Goal: Task Accomplishment & Management: Use online tool/utility

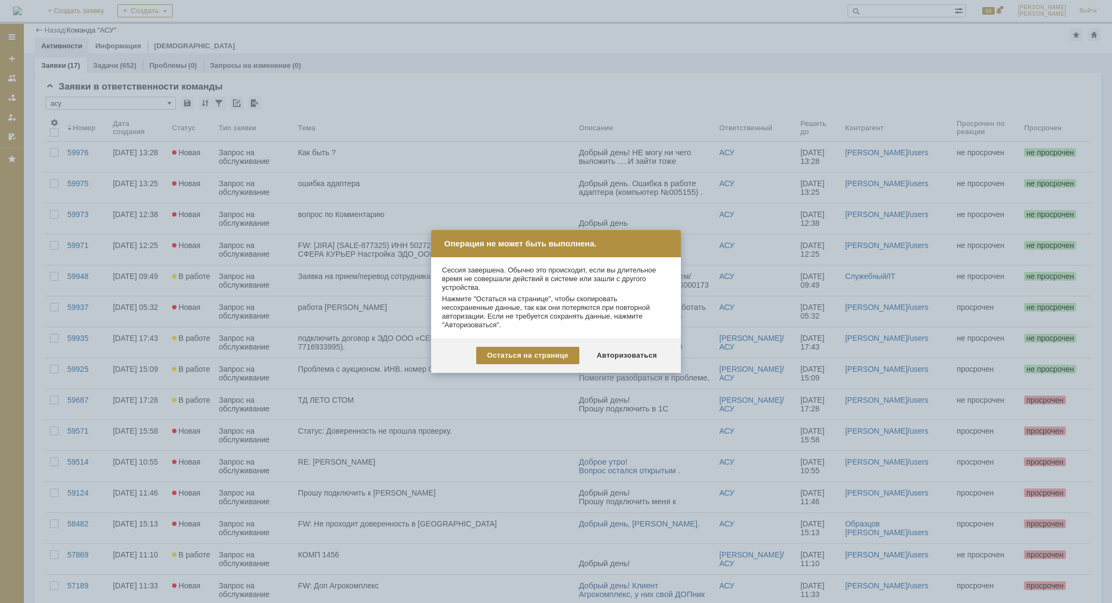
scroll to position [54, 0]
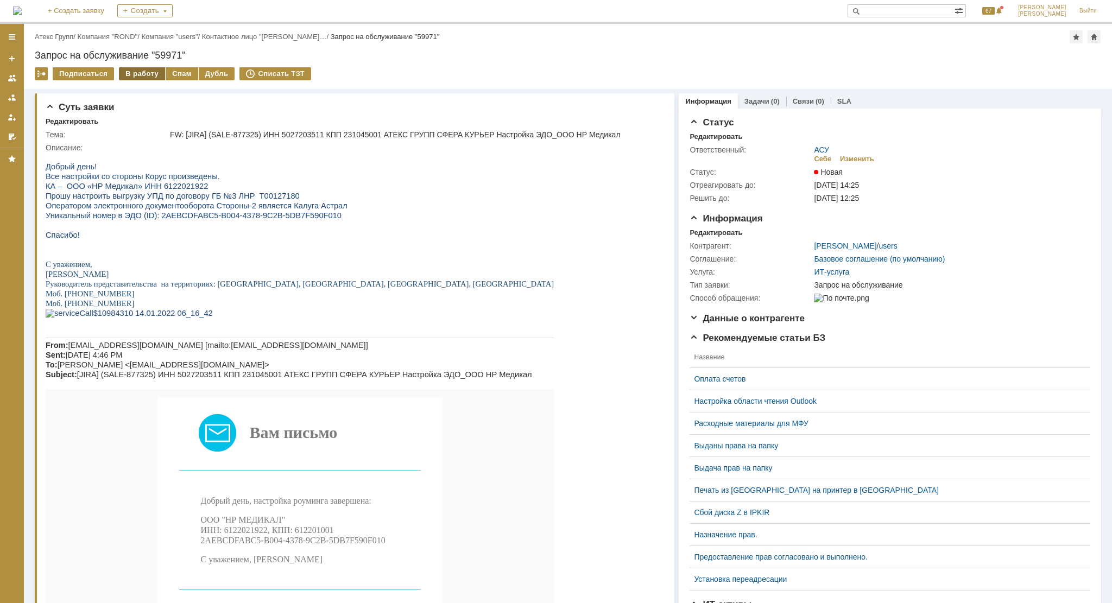
click at [131, 78] on div "В работу" at bounding box center [142, 73] width 46 height 13
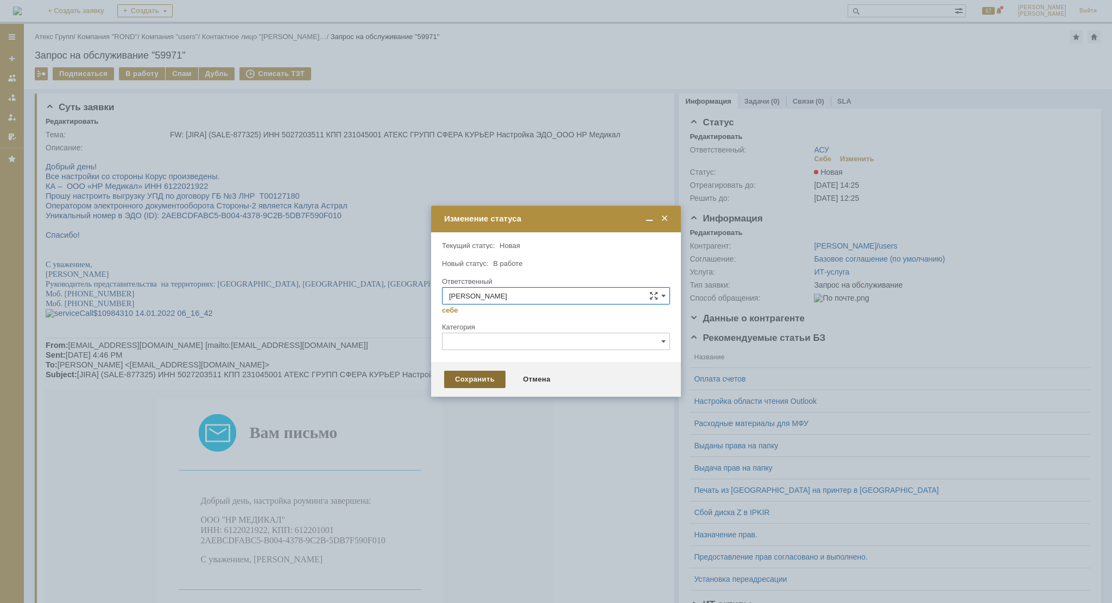
click at [468, 373] on div "Сохранить" at bounding box center [474, 379] width 61 height 17
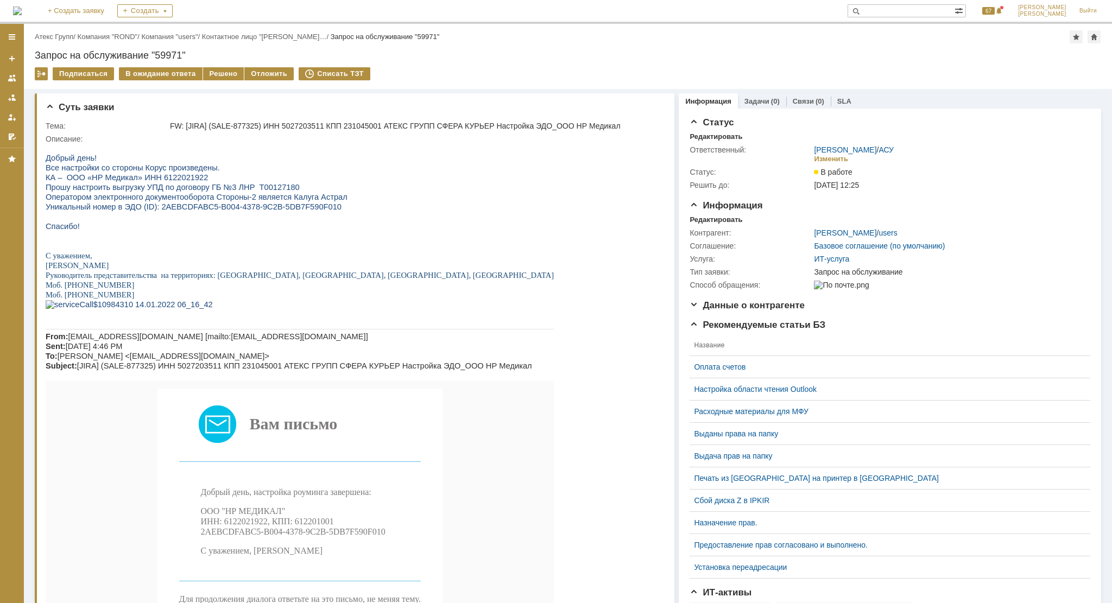
drag, startPoint x: 212, startPoint y: 71, endPoint x: 232, endPoint y: 83, distance: 22.9
click at [212, 71] on div "Решено" at bounding box center [223, 73] width 41 height 13
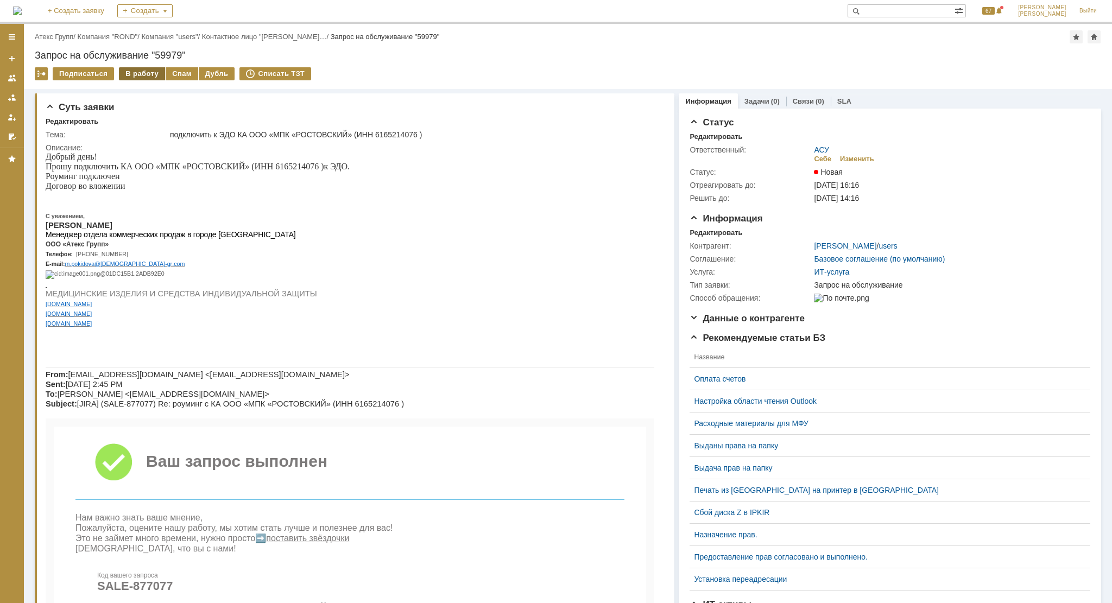
click at [145, 72] on div "В работу" at bounding box center [142, 73] width 46 height 13
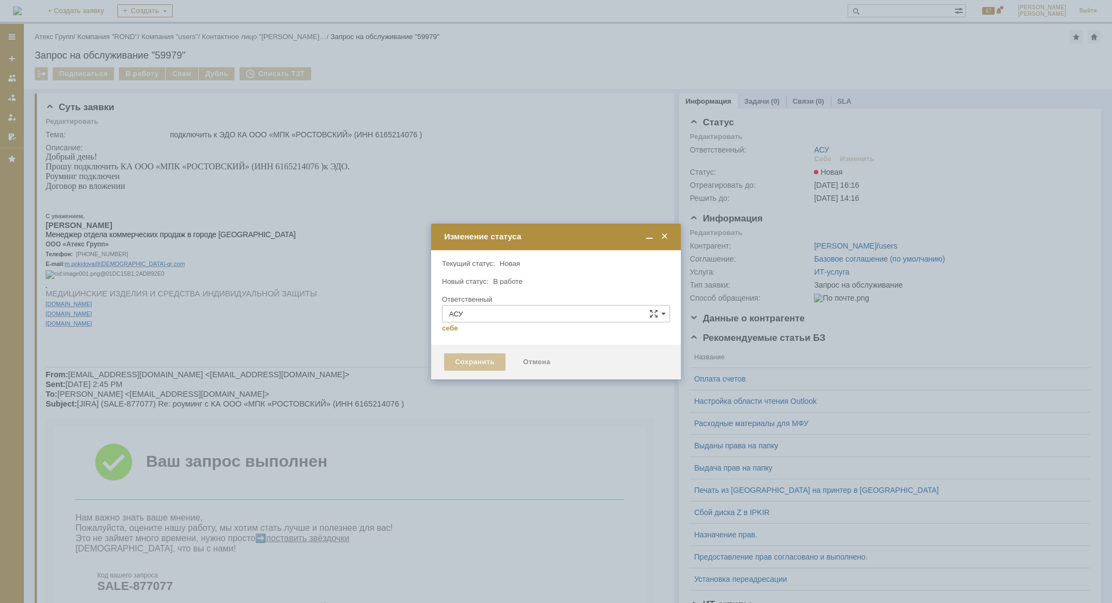
type input "[PERSON_NAME]"
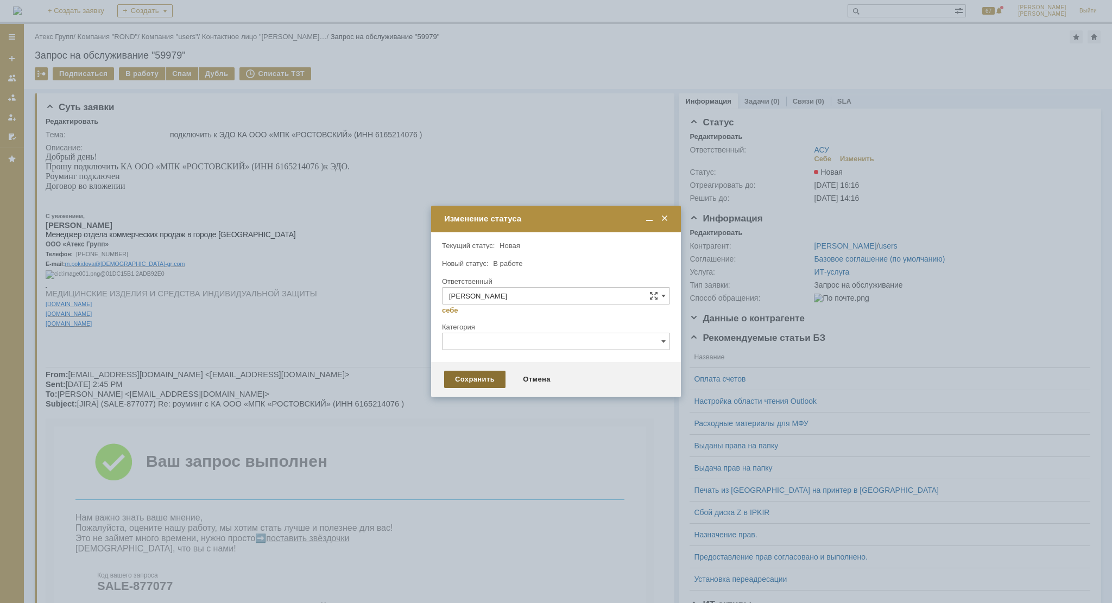
click at [455, 386] on div "Сохранить" at bounding box center [474, 379] width 61 height 17
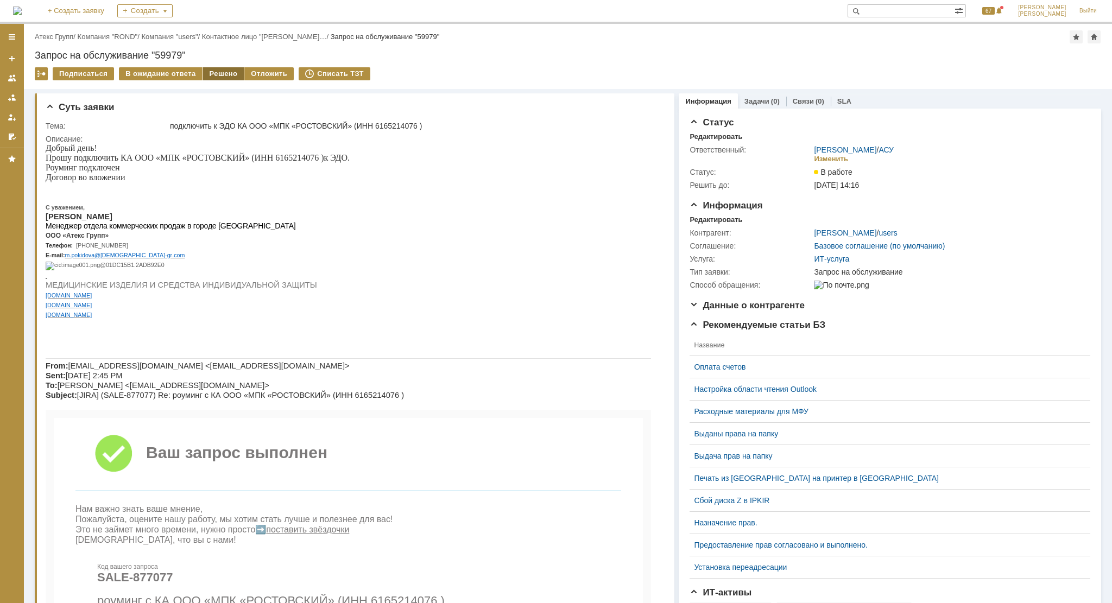
click at [207, 74] on div "Решено" at bounding box center [223, 73] width 41 height 13
